Goal: Transaction & Acquisition: Book appointment/travel/reservation

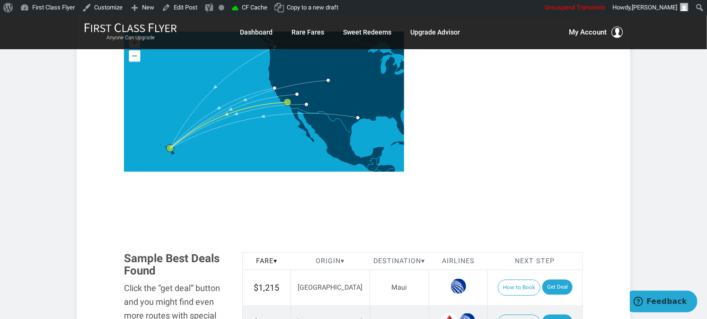
scroll to position [525, 0]
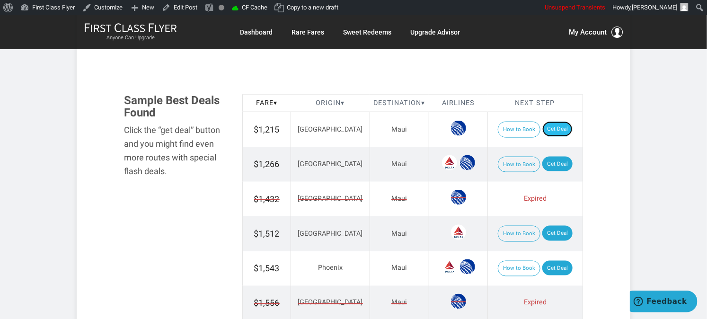
click at [559, 129] on link "Get Deal" at bounding box center [557, 129] width 30 height 15
click at [552, 161] on link "Get Deal" at bounding box center [557, 164] width 30 height 15
